Goal: Task Accomplishment & Management: Manage account settings

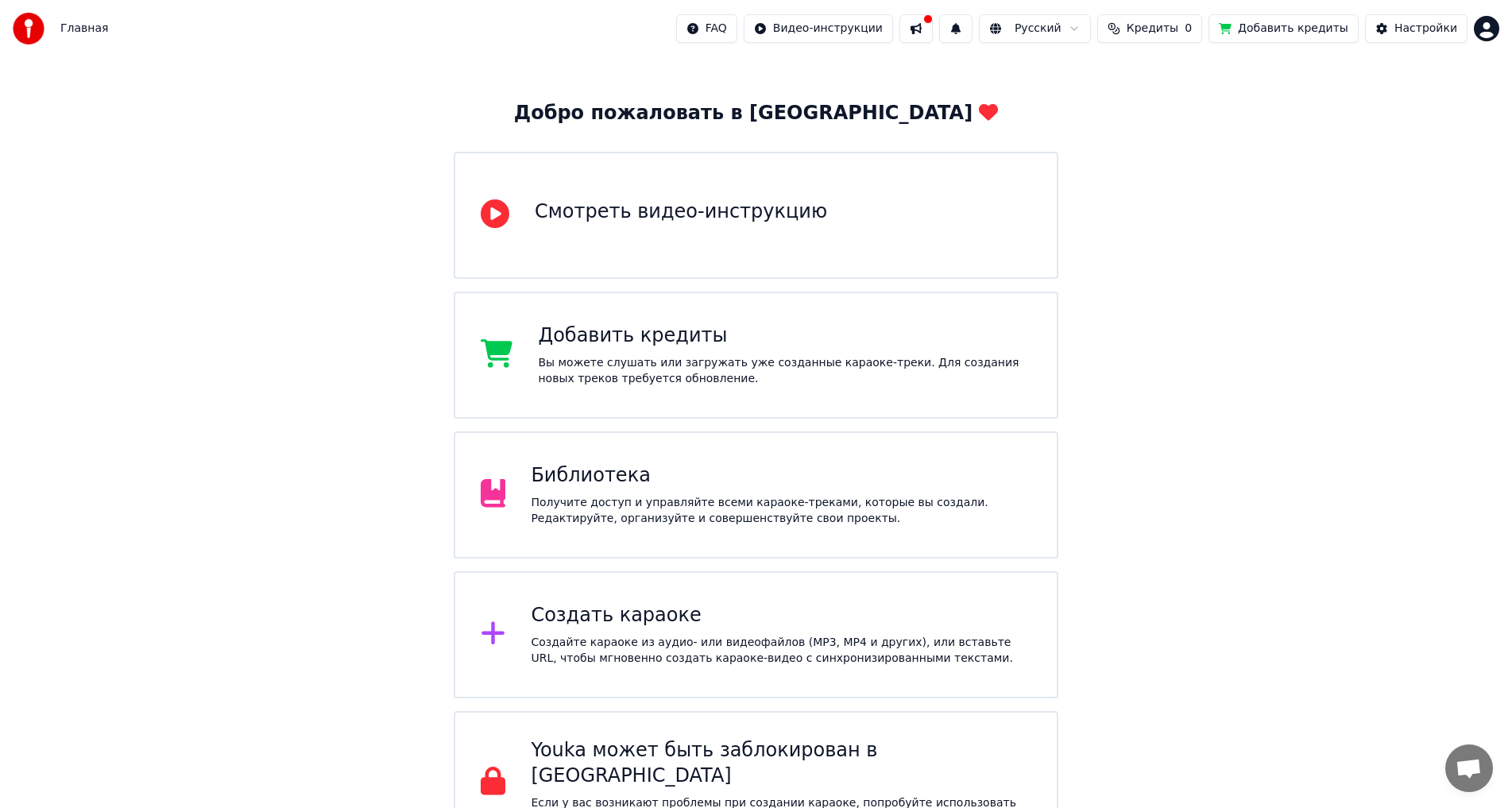
scroll to position [82, 0]
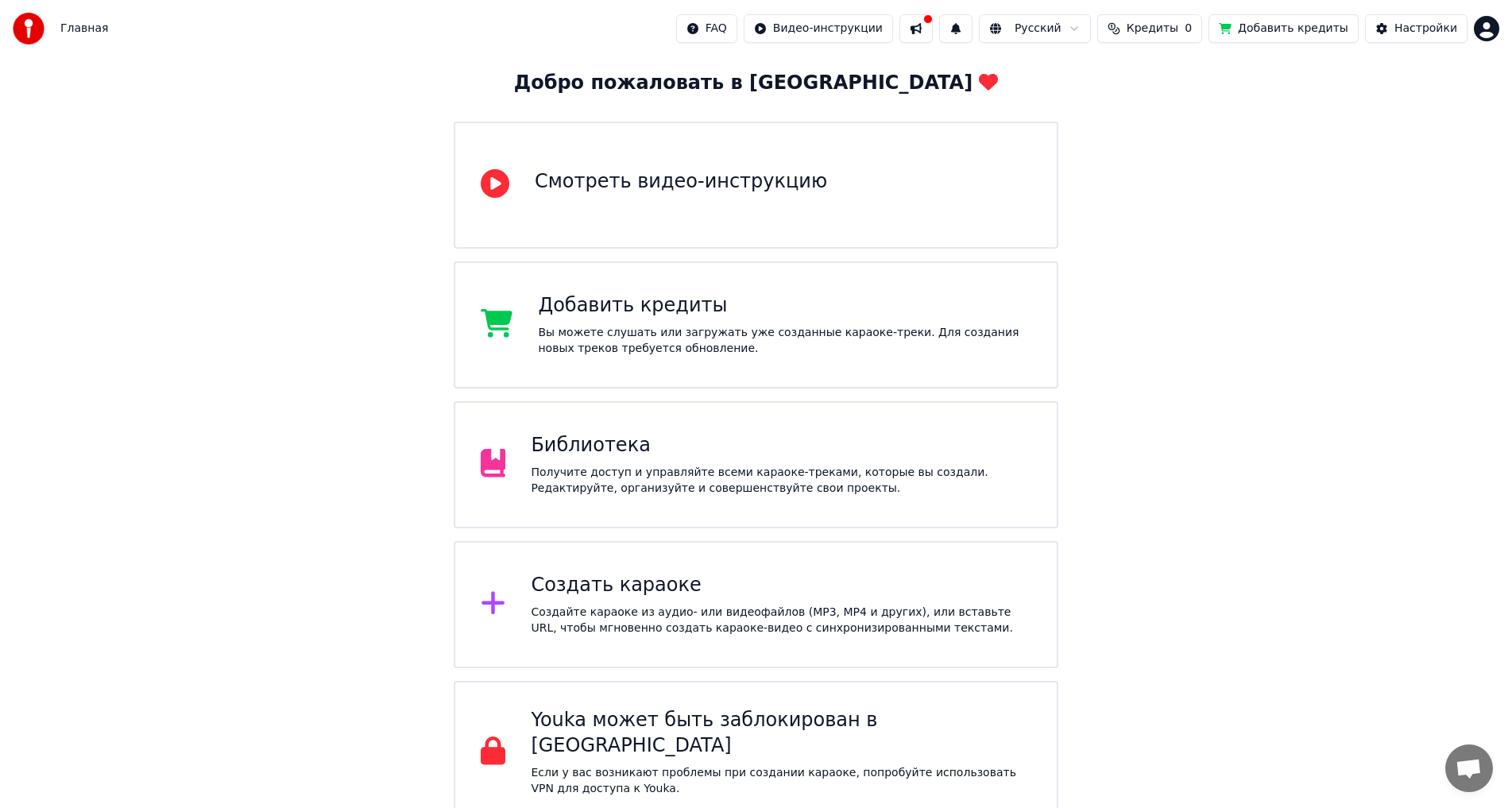
click at [697, 572] on div "Создать караоке" at bounding box center [781, 584] width 501 height 25
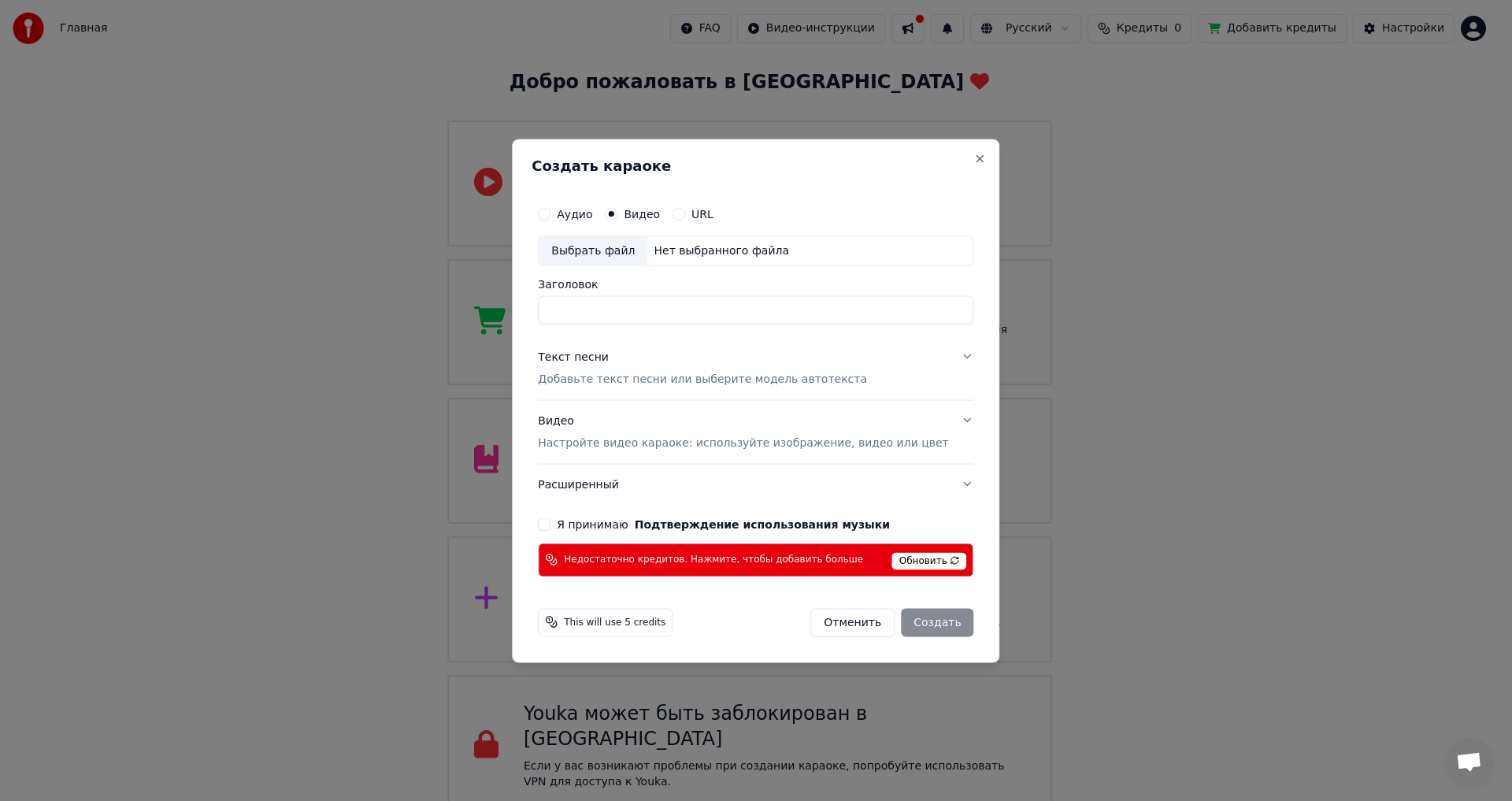
click at [848, 619] on button "Отменить" at bounding box center [852, 622] width 84 height 28
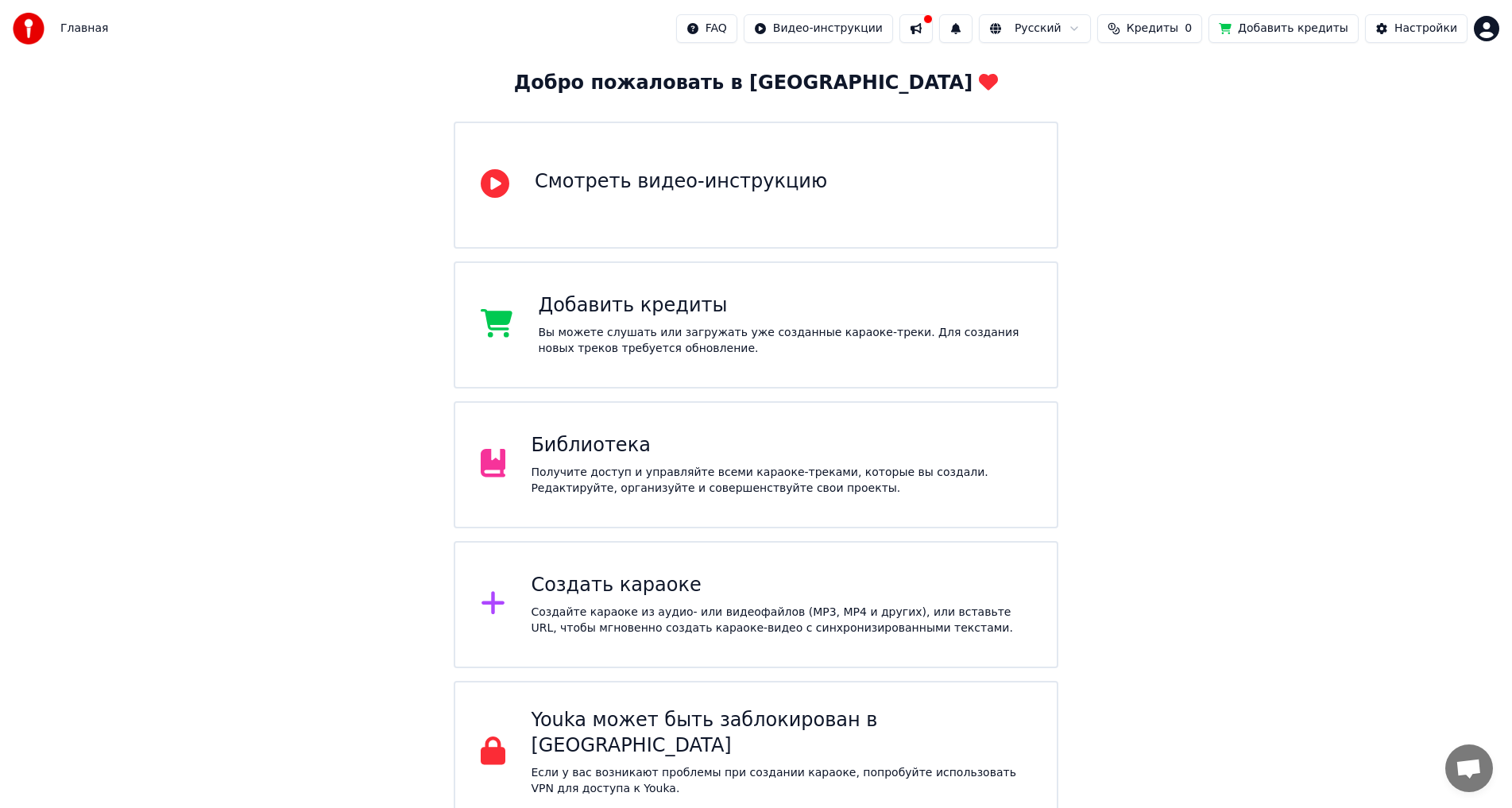
click at [1168, 23] on span "Кредиты" at bounding box center [1152, 29] width 52 height 16
click at [1197, 77] on th "Срок действия (дней)" at bounding box center [1239, 75] width 140 height 31
click at [1147, 128] on button "Обновить" at bounding box center [1170, 119] width 96 height 28
click at [1143, 250] on div "Добро пожаловать в Youka Смотреть видео-инструкцию Добавить кредиты Вы можете с…" at bounding box center [756, 399] width 1512 height 848
click at [1303, 33] on button "Добавить кредиты" at bounding box center [1284, 28] width 150 height 28
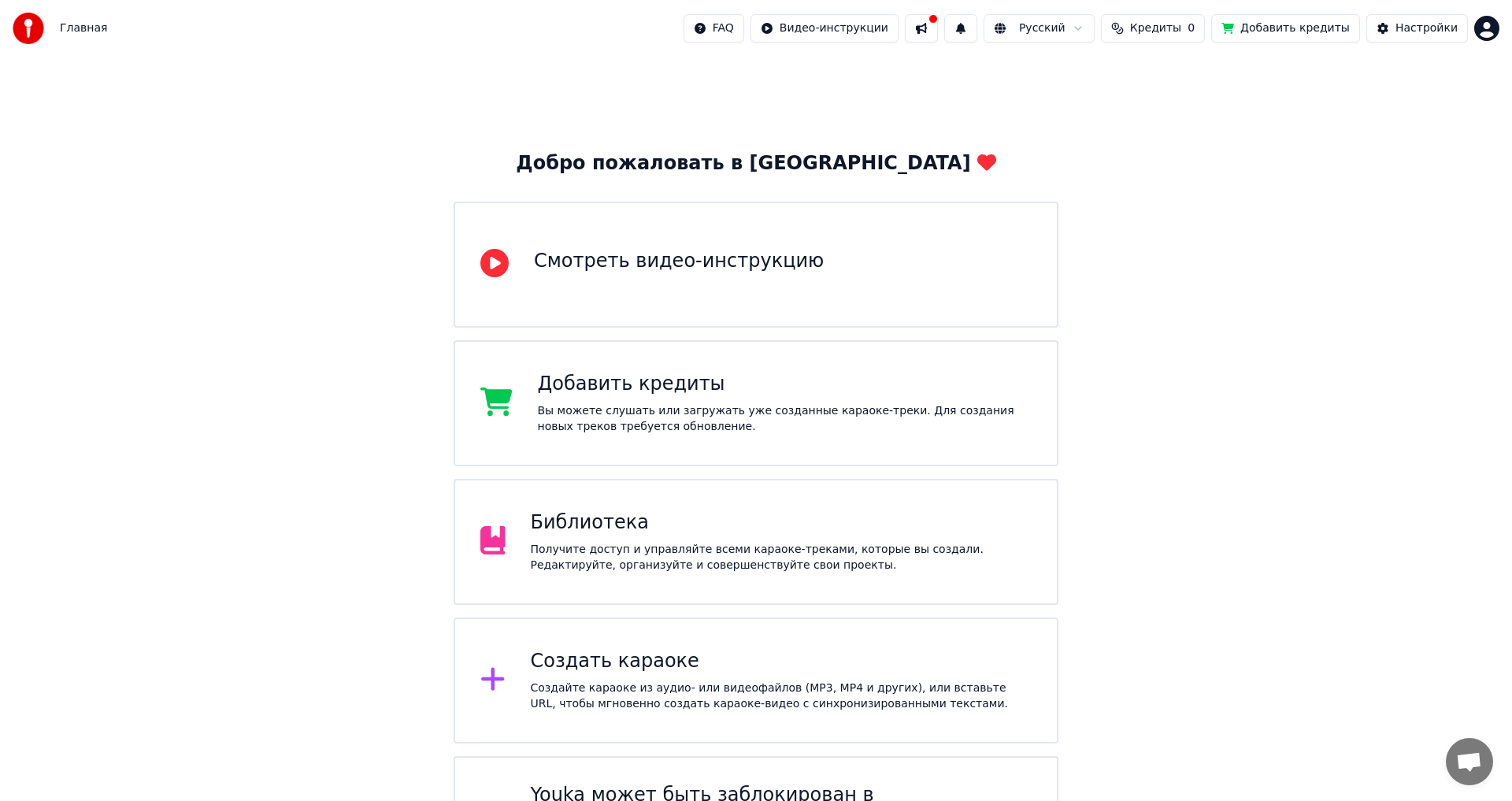
click at [1481, 26] on html "Главная FAQ Видео-инструкции Русский Кредиты 0 Добавить кредиты Настройки Добро…" at bounding box center [756, 449] width 1512 height 898
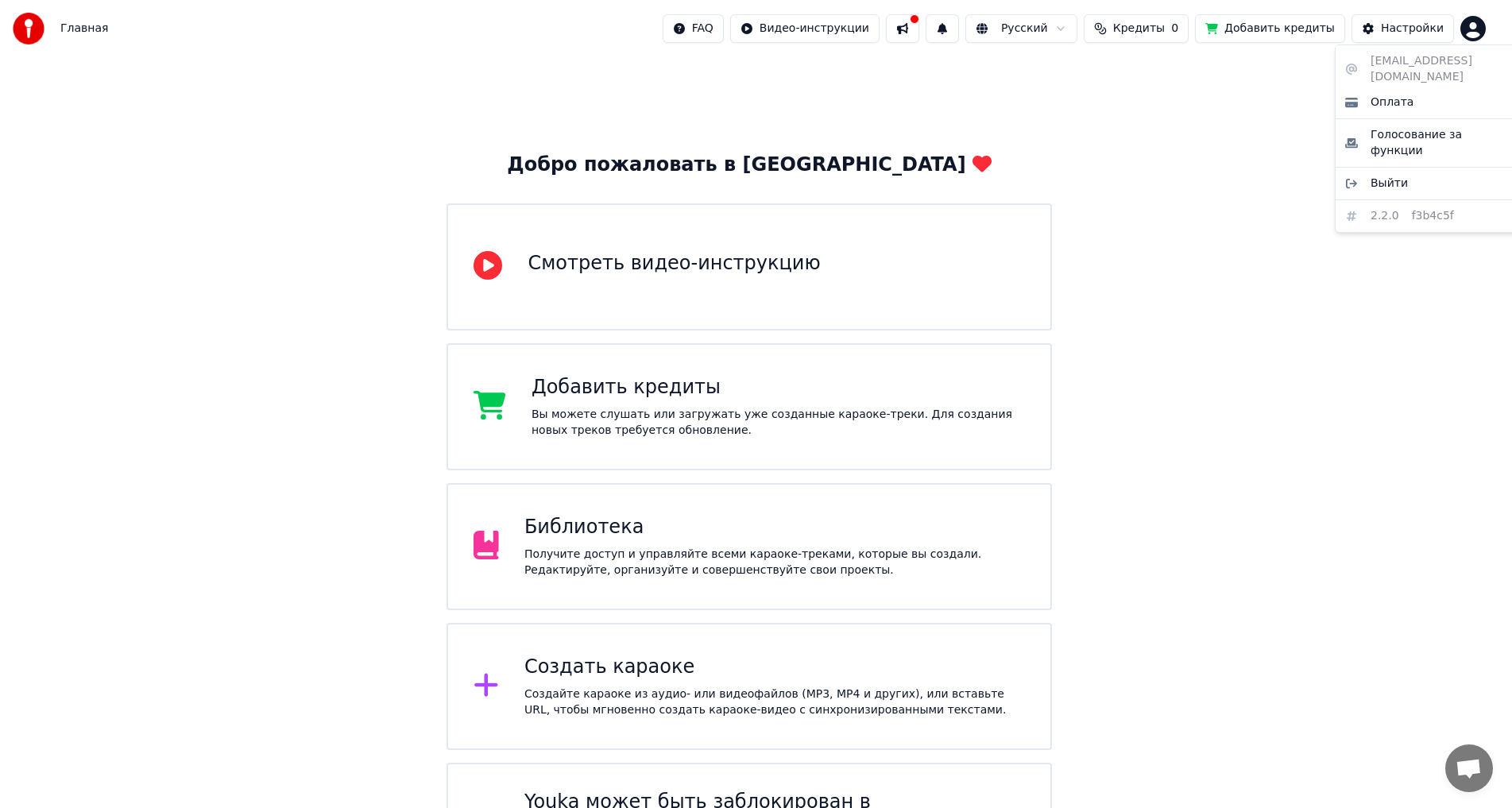
click at [1476, 30] on html "Главная FAQ Видео-инструкции Русский Кредиты 0 Добавить кредиты Настройки Добро…" at bounding box center [756, 453] width 1512 height 906
click at [1394, 175] on span "Выйти" at bounding box center [1388, 183] width 37 height 16
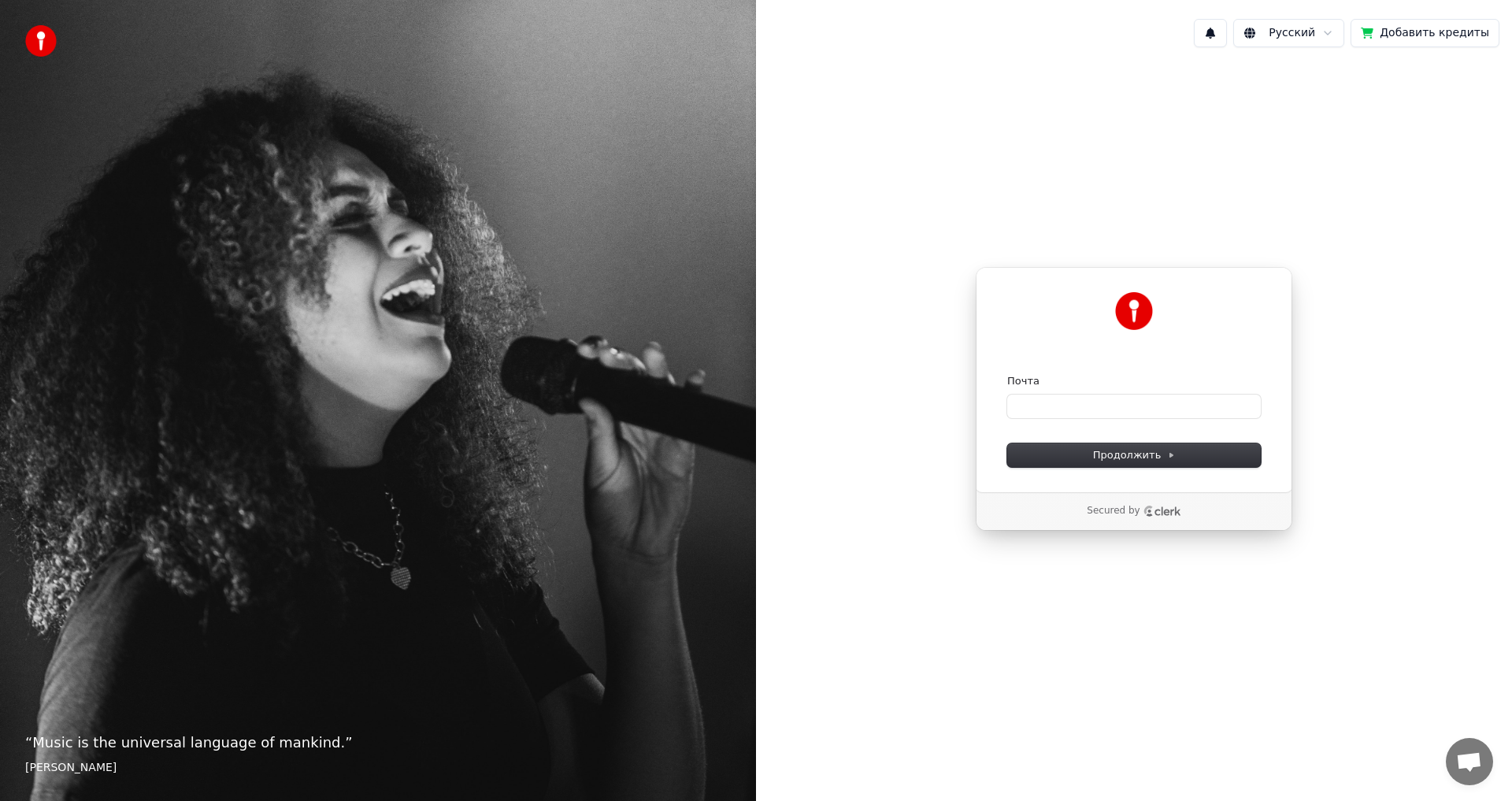
click at [1122, 419] on form "Почта Продолжить" at bounding box center [1134, 420] width 254 height 93
click at [1114, 411] on input "Почта" at bounding box center [1134, 407] width 254 height 24
paste input "**********"
click at [1077, 466] on button "Продолжить" at bounding box center [1134, 455] width 254 height 24
type input "**********"
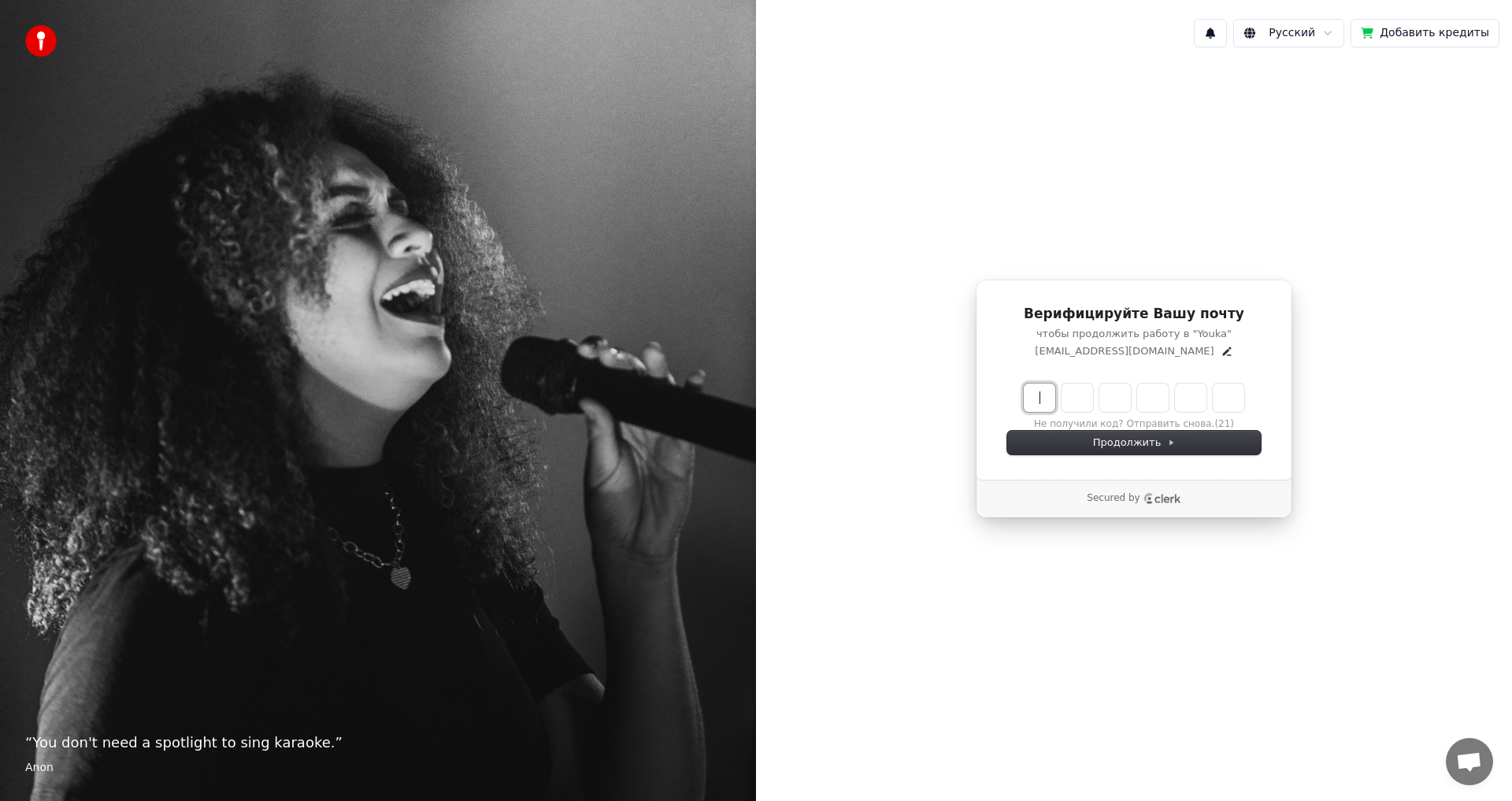
click at [1041, 394] on input "Enter verification code" at bounding box center [1149, 397] width 252 height 28
type input "******"
